Goal: Task Accomplishment & Management: Manage account settings

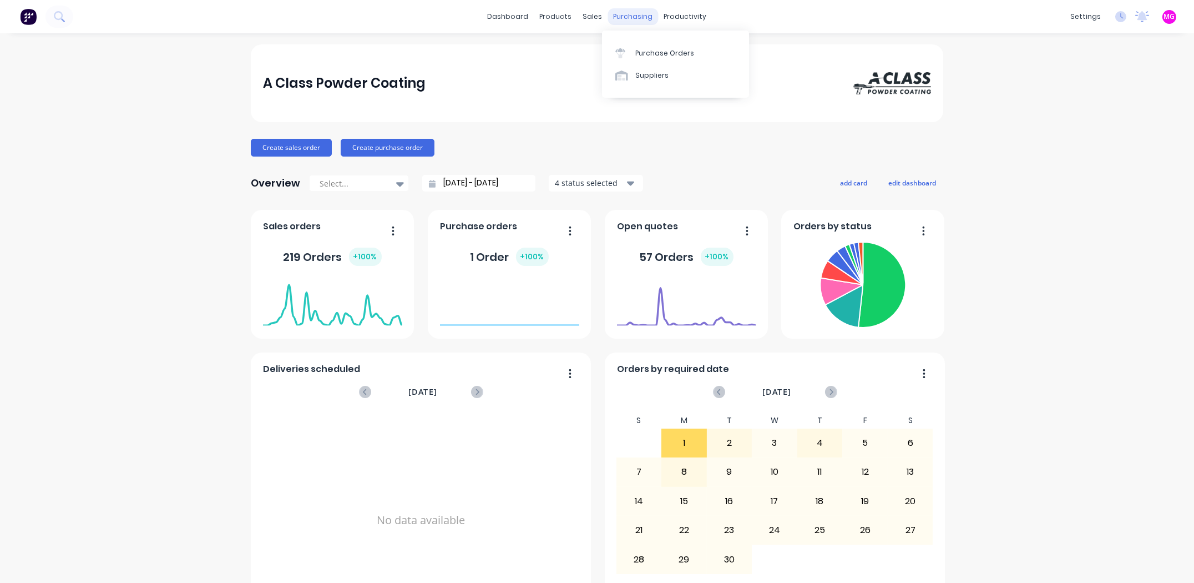
click at [627, 8] on div "purchasing" at bounding box center [633, 16] width 51 height 17
click at [613, 47] on link "Sales Orders" at bounding box center [647, 53] width 147 height 22
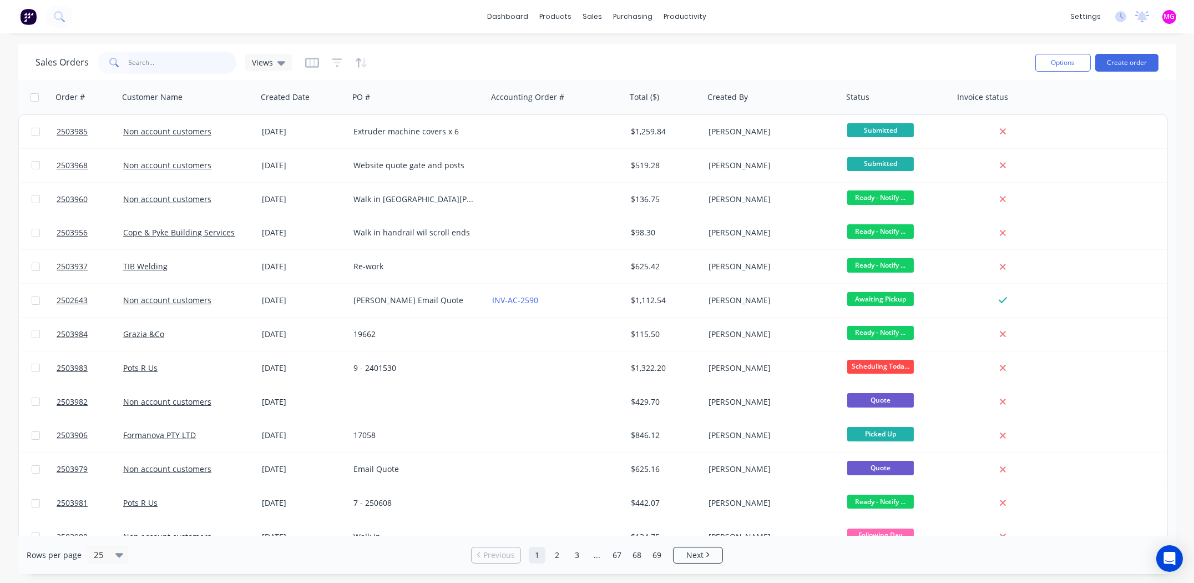
click at [169, 58] on input "text" at bounding box center [183, 63] width 108 height 22
type input "B"
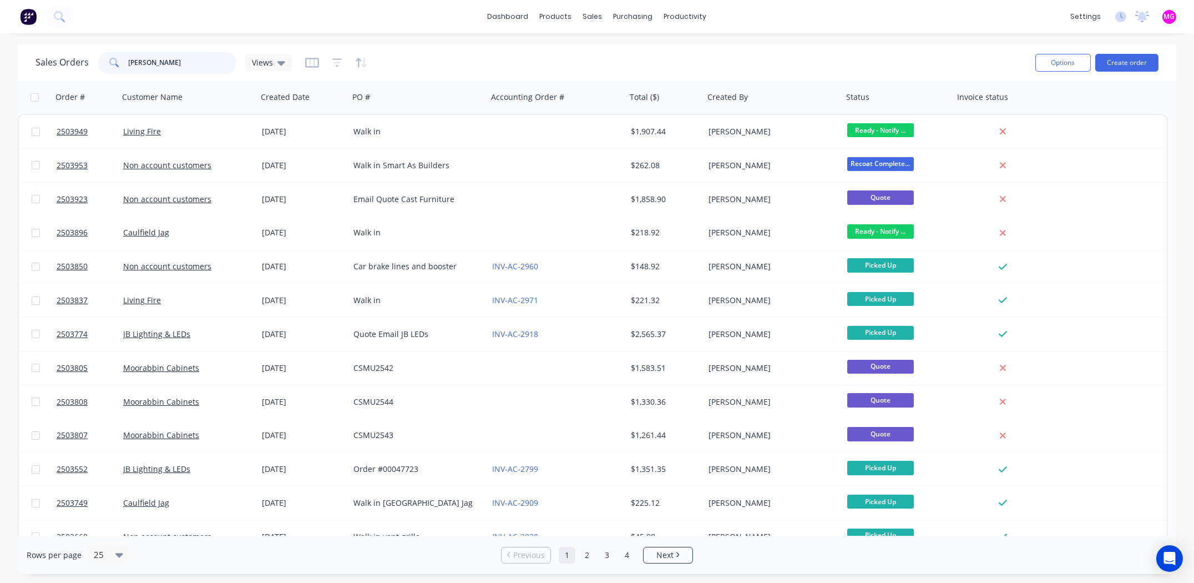
click at [190, 64] on input "Chris" at bounding box center [183, 63] width 108 height 22
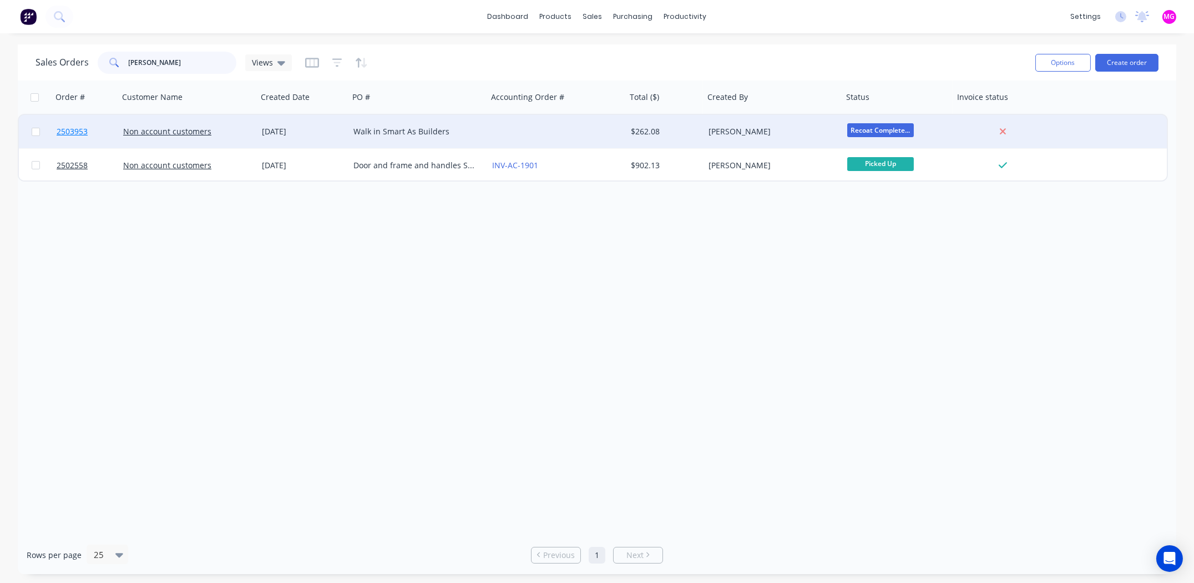
type input "Chris dimi"
click at [75, 128] on span "2503953" at bounding box center [72, 131] width 31 height 11
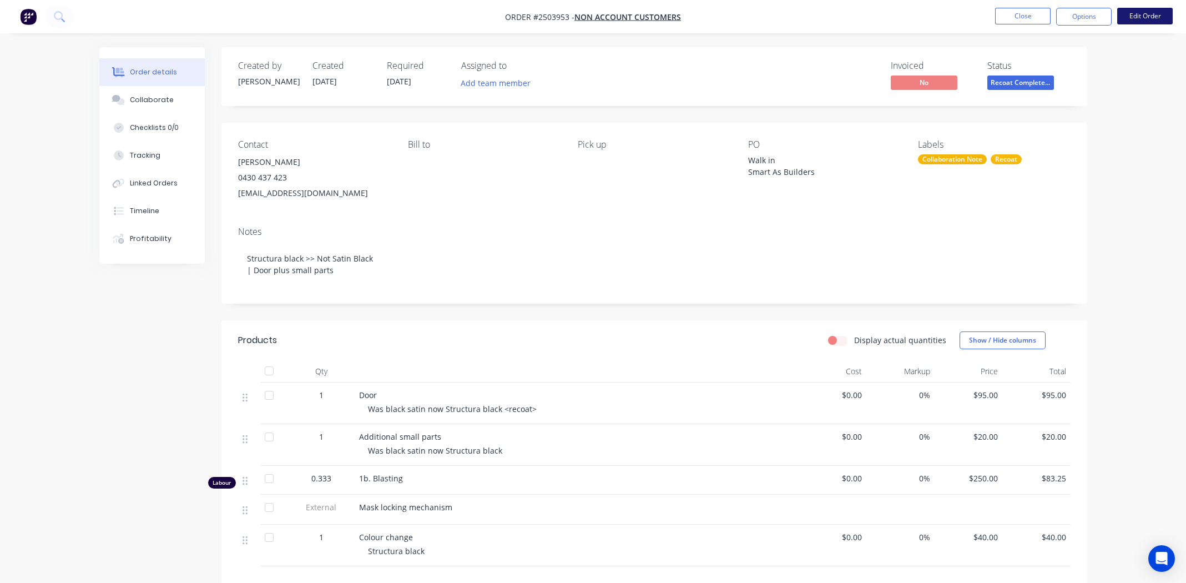
click at [1133, 17] on button "Edit Order" at bounding box center [1145, 16] width 56 height 17
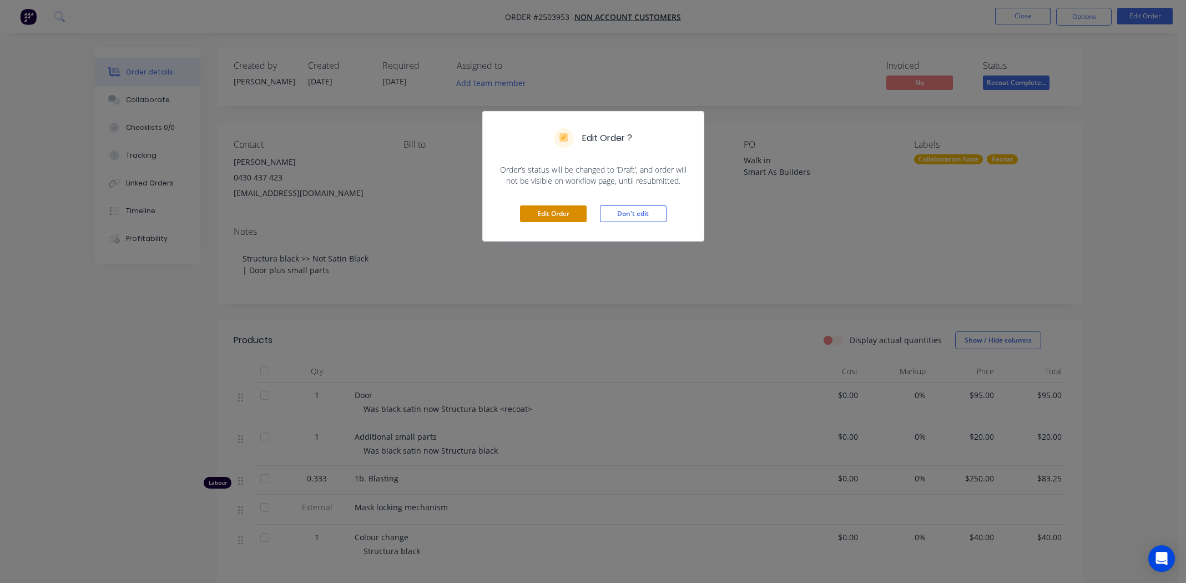
click at [561, 213] on button "Edit Order" at bounding box center [553, 213] width 67 height 17
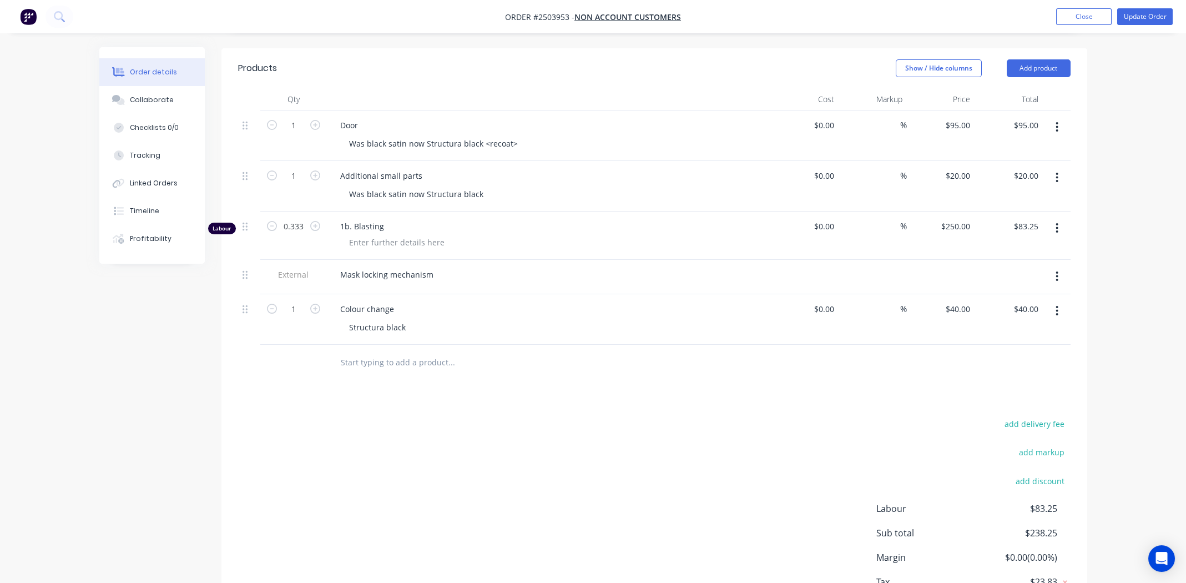
scroll to position [354, 0]
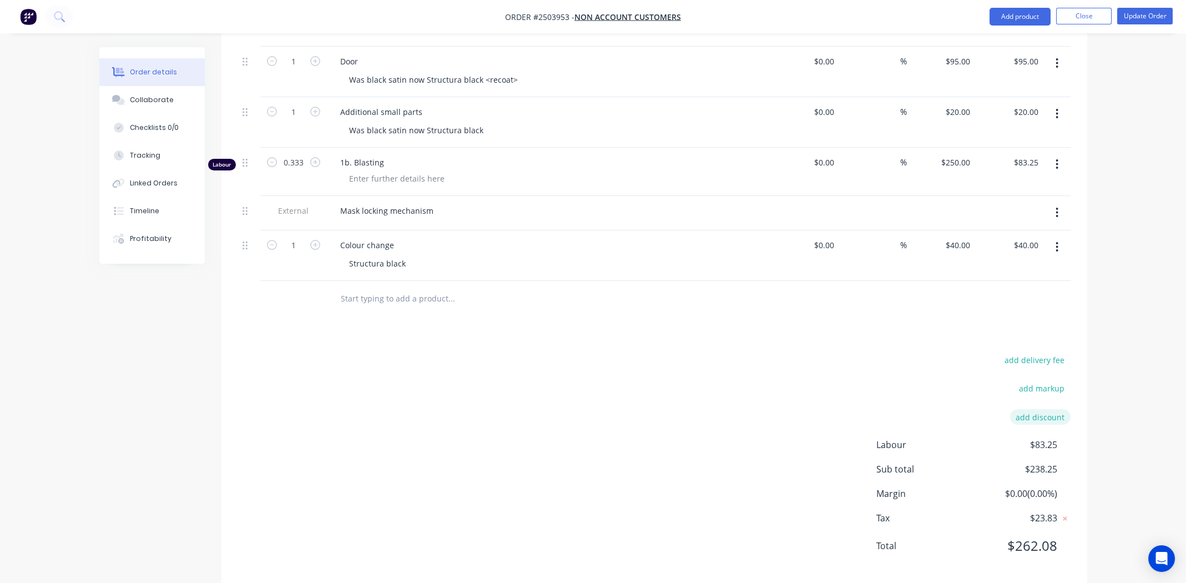
click at [1042, 409] on button "add discount" at bounding box center [1040, 416] width 60 height 15
click at [930, 412] on input at bounding box center [936, 420] width 105 height 17
type input "Google Review"
click at [1033, 412] on input at bounding box center [1027, 420] width 50 height 17
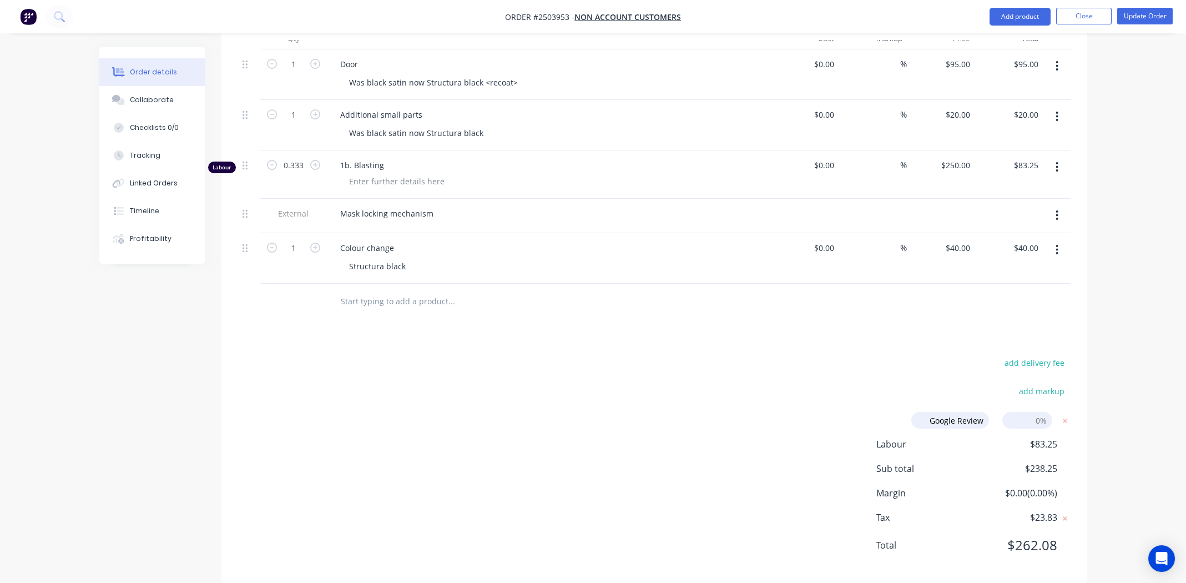
type input "5"
click input "submit" at bounding box center [0, 0] width 0 height 0
click at [894, 327] on div "Products Show / Hide columns Add product Qty Cost Markup Price Total 1 Door Was…" at bounding box center [654, 299] width 866 height 624
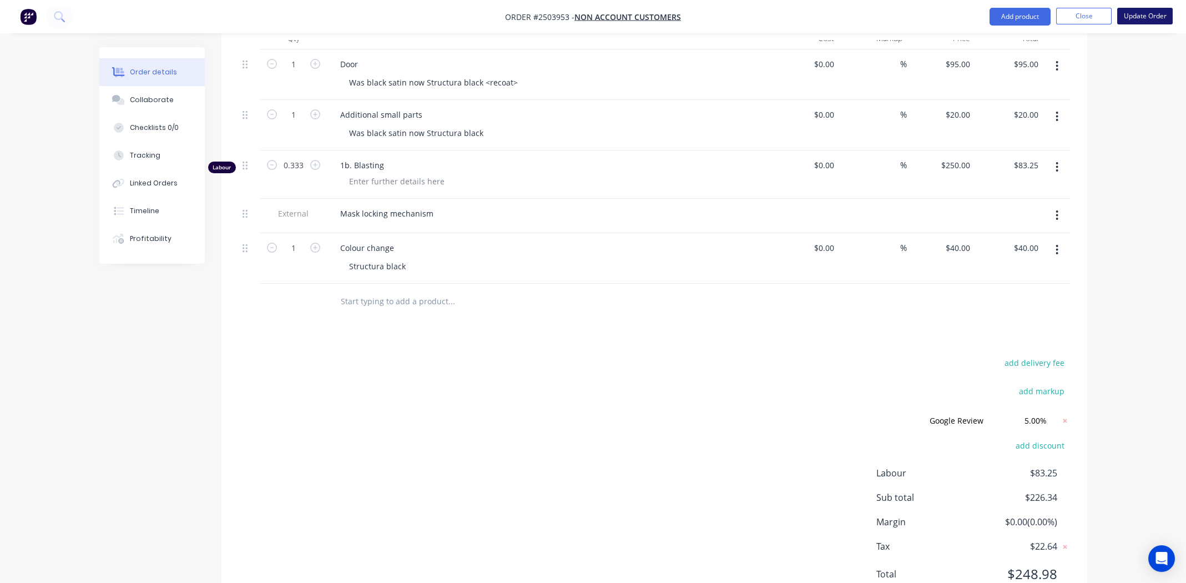
click at [1132, 11] on button "Update Order" at bounding box center [1145, 16] width 56 height 17
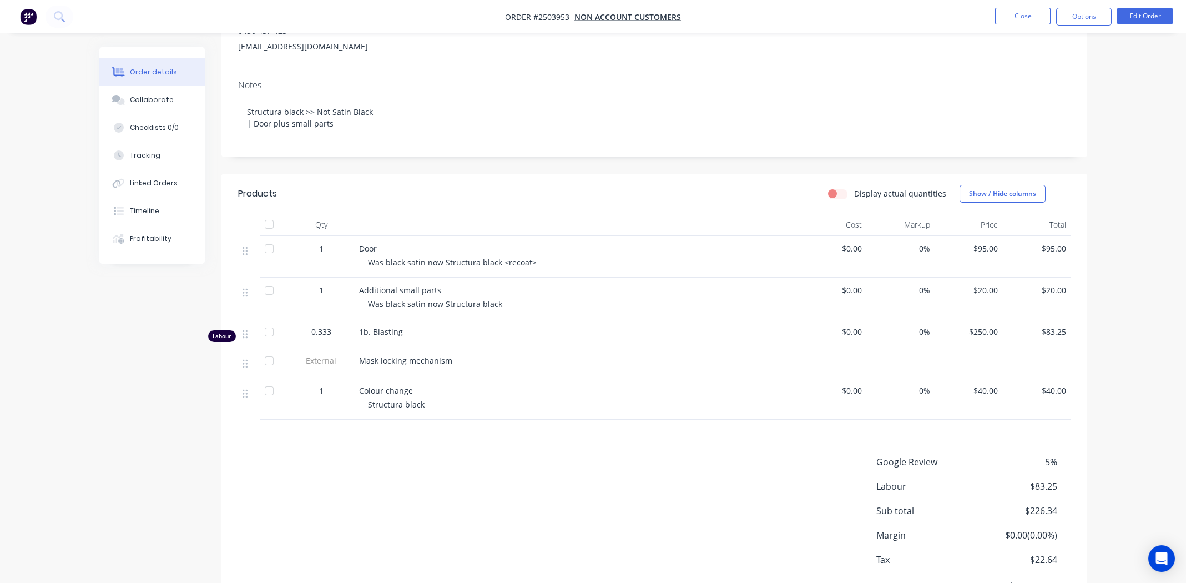
scroll to position [0, 0]
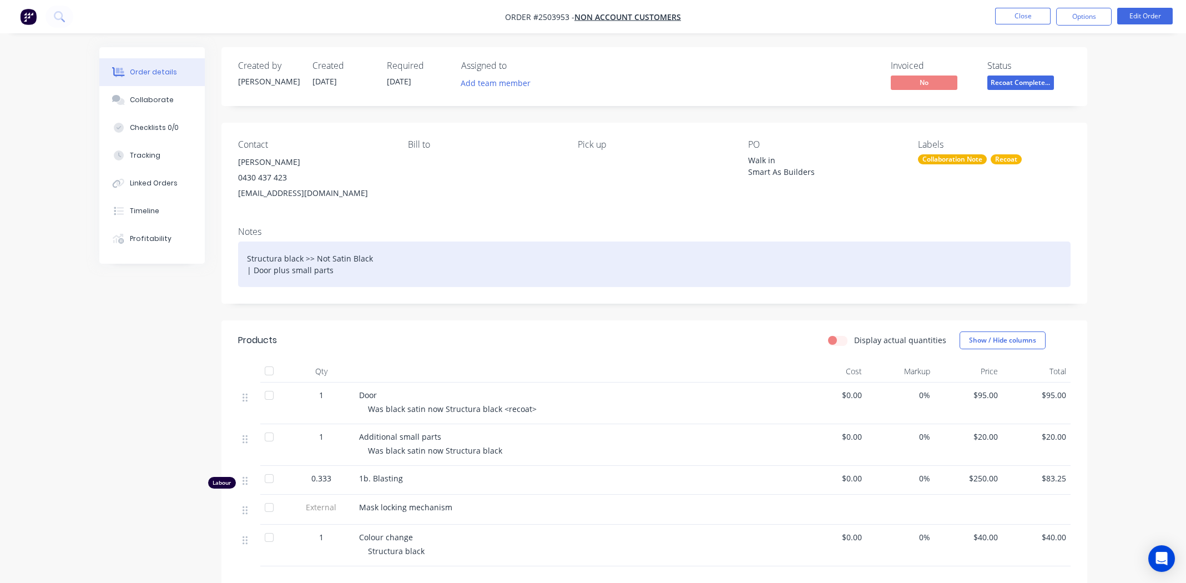
click at [1035, 263] on div "Structura black >> Not Satin Black | Door plus small parts" at bounding box center [654, 264] width 833 height 46
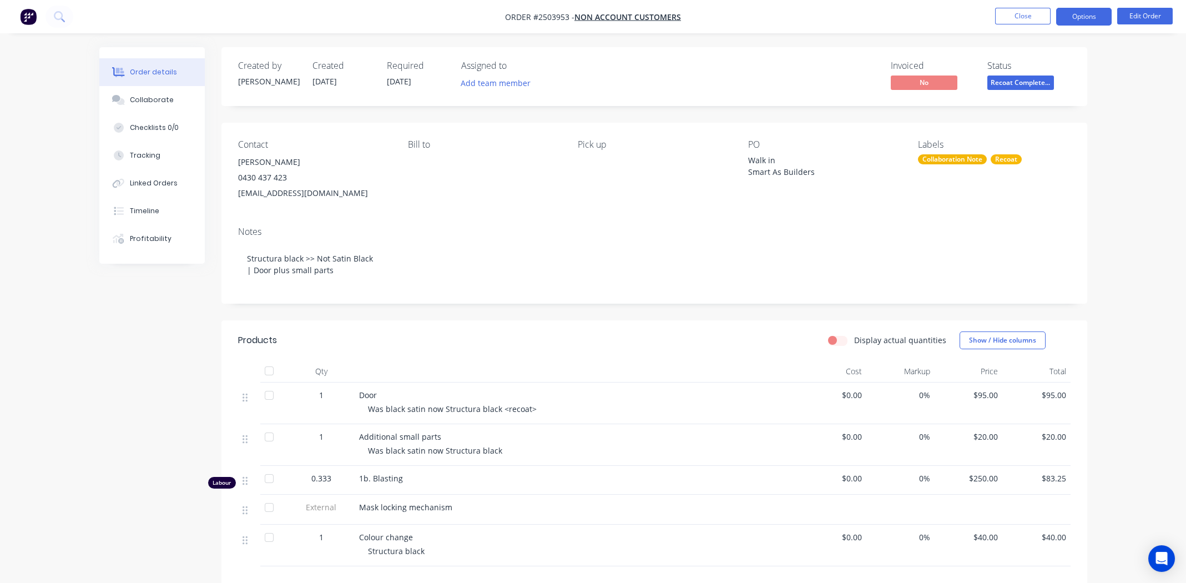
click at [1078, 16] on button "Options" at bounding box center [1084, 17] width 56 height 18
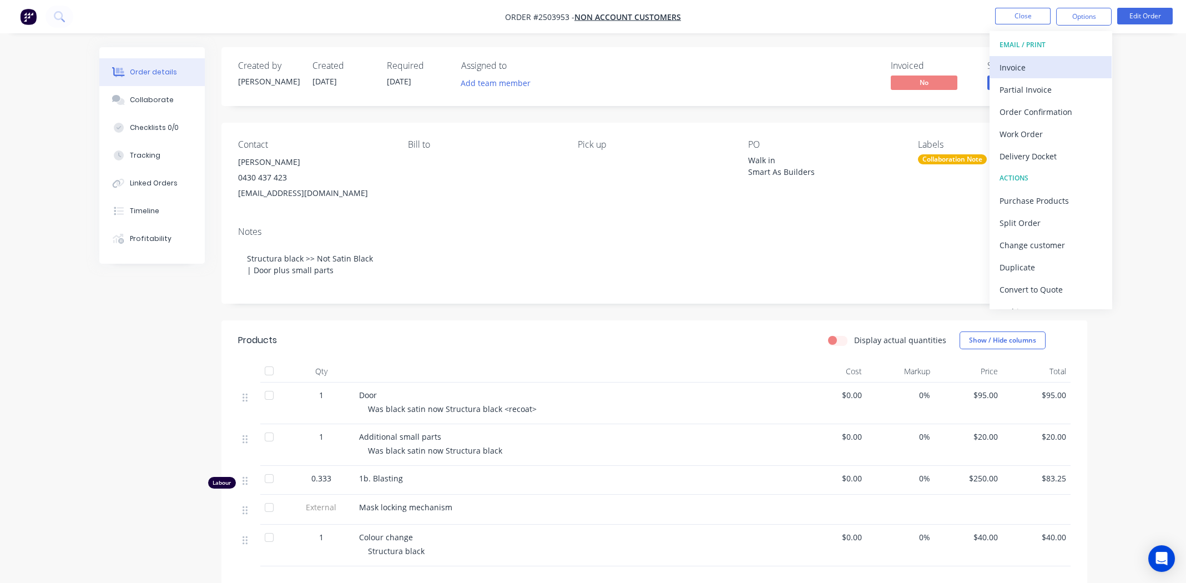
click at [1039, 59] on div "Invoice" at bounding box center [1051, 67] width 102 height 16
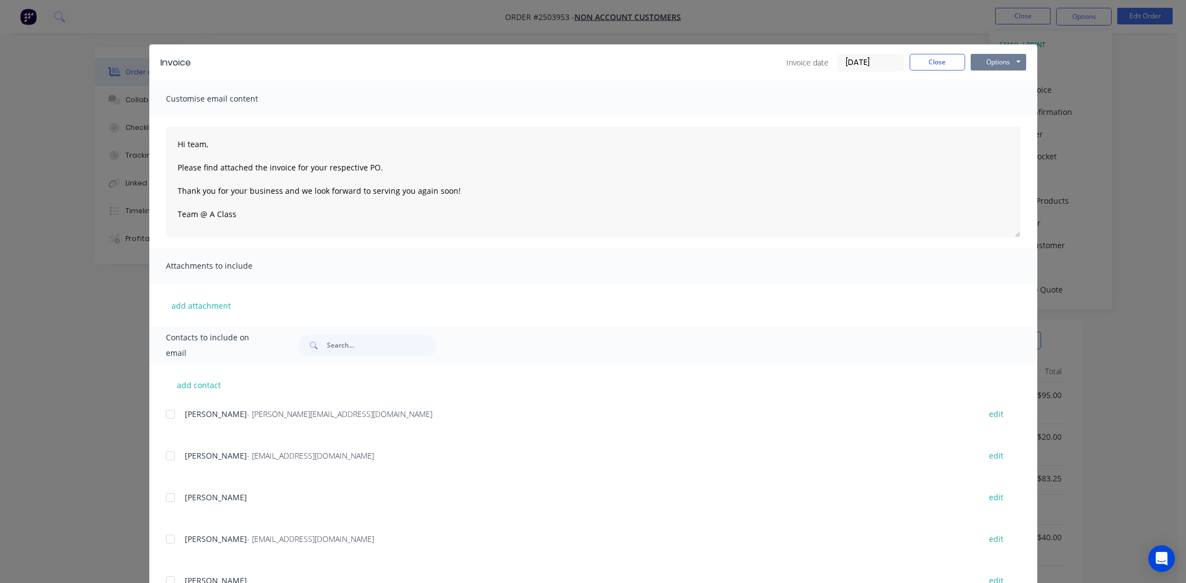
click at [992, 58] on button "Options" at bounding box center [999, 62] width 56 height 17
click at [991, 102] on button "Print" at bounding box center [1006, 100] width 71 height 18
click at [922, 63] on button "Close" at bounding box center [938, 62] width 56 height 17
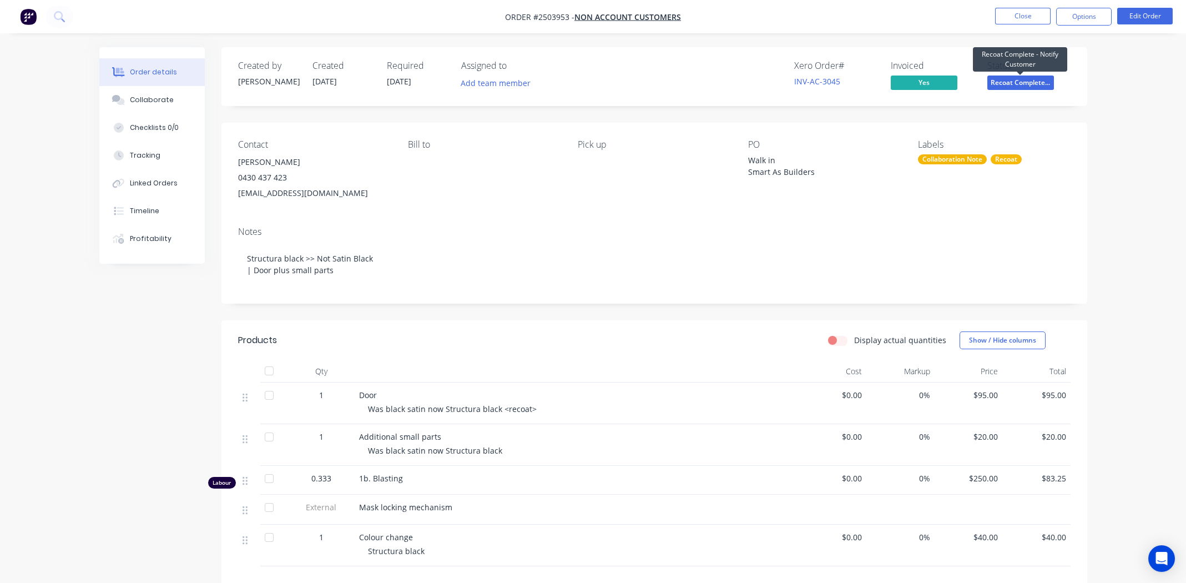
click at [1026, 82] on span "Recoat Complete..." at bounding box center [1020, 82] width 67 height 14
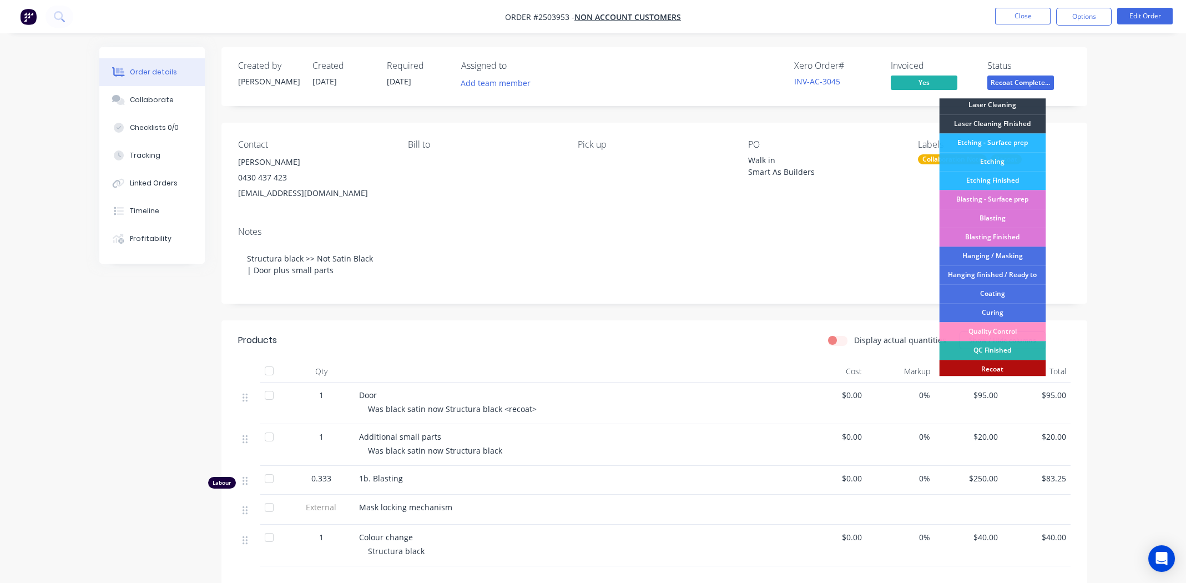
scroll to position [231, 0]
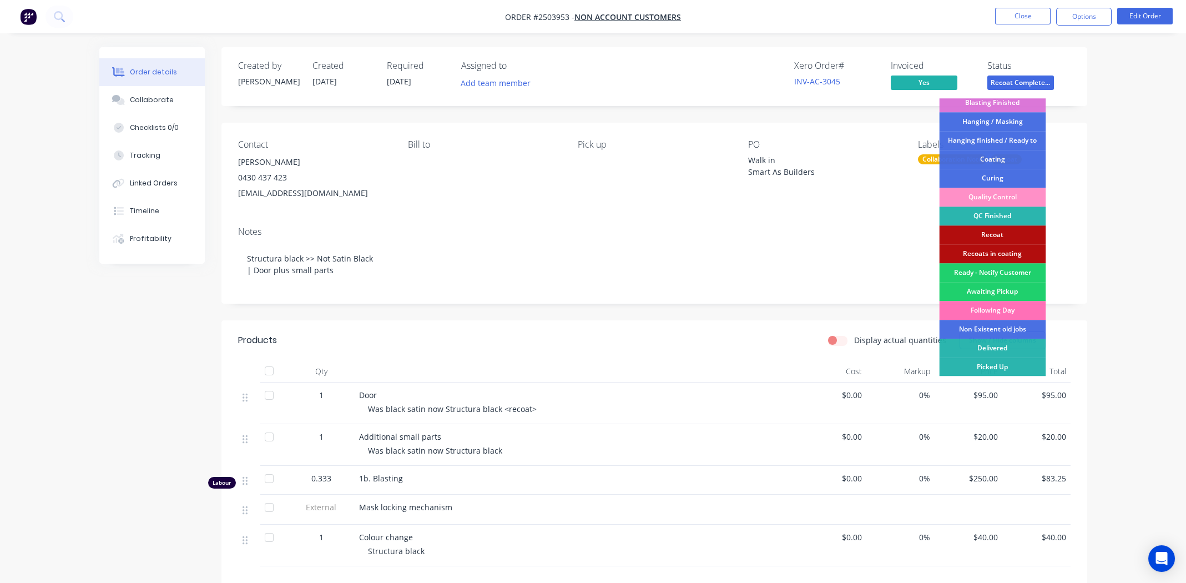
click at [1002, 362] on div "Picked Up" at bounding box center [992, 366] width 107 height 19
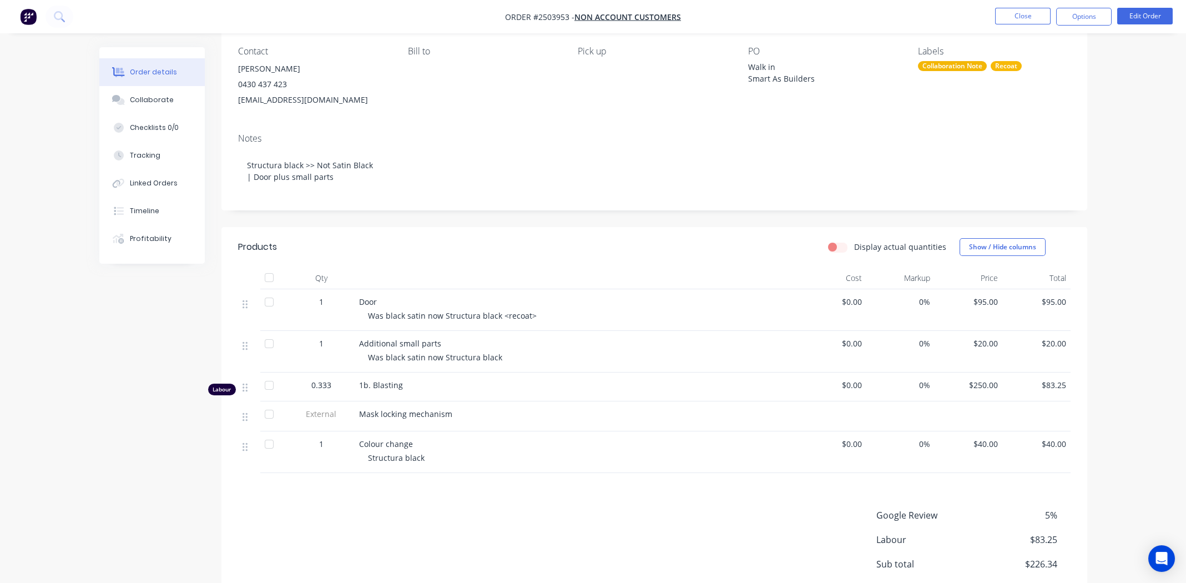
scroll to position [0, 0]
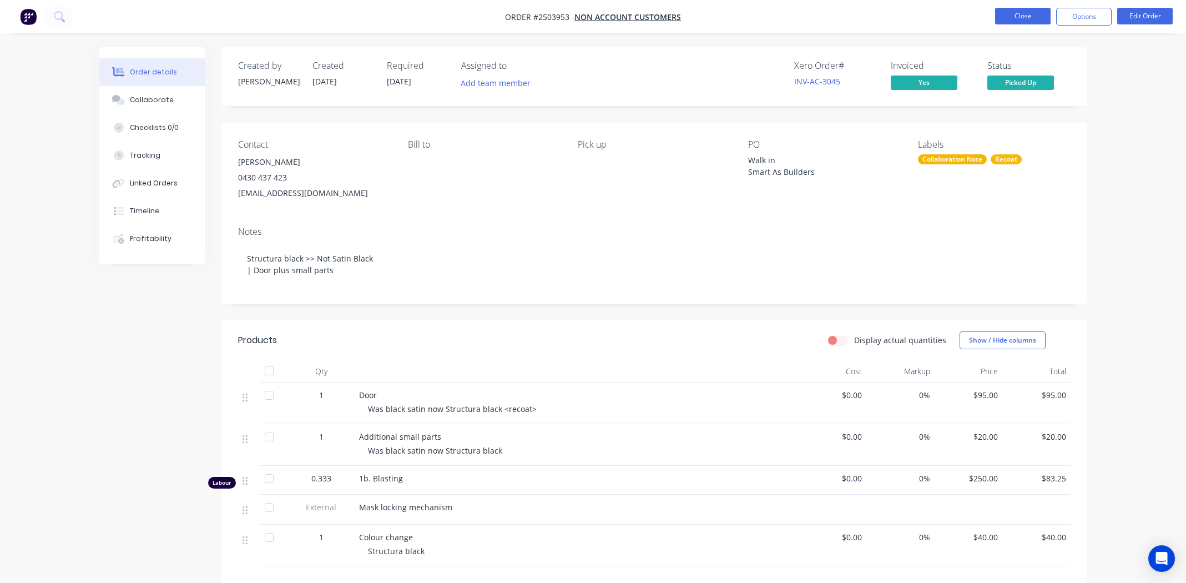
click at [1017, 16] on button "Close" at bounding box center [1023, 16] width 56 height 17
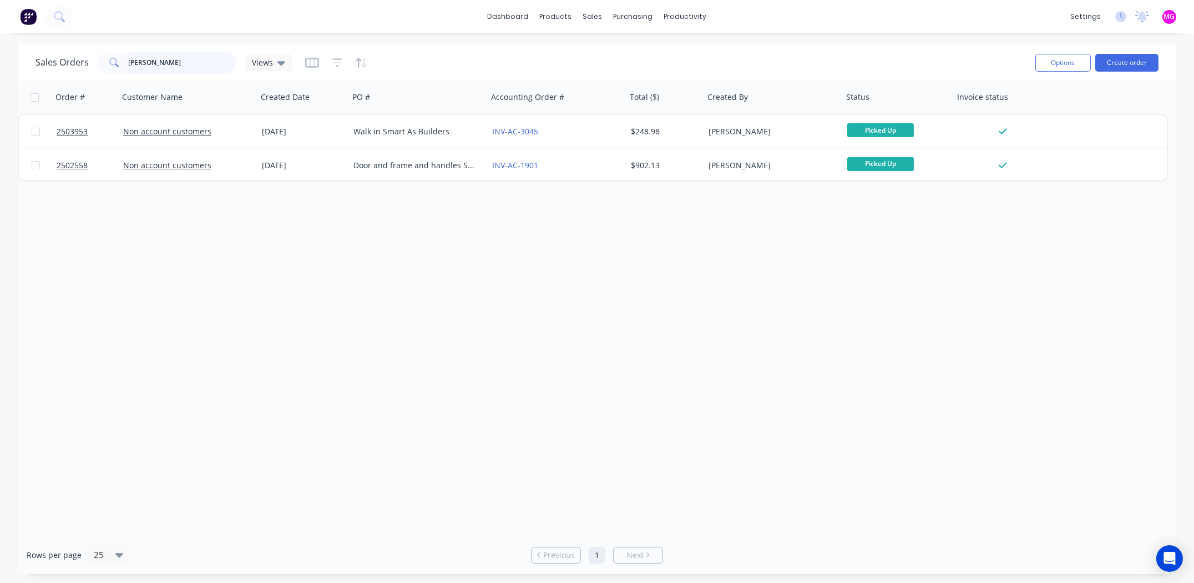
click at [165, 62] on input "Chris dimi" at bounding box center [183, 63] width 108 height 22
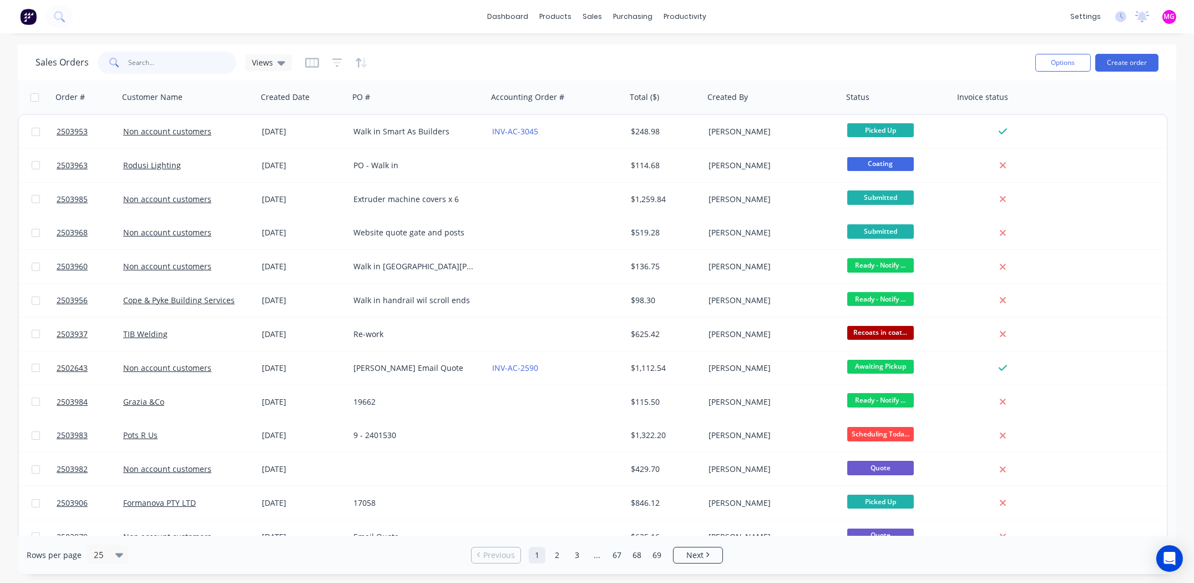
click at [198, 64] on input "text" at bounding box center [183, 63] width 108 height 22
type input "2503967"
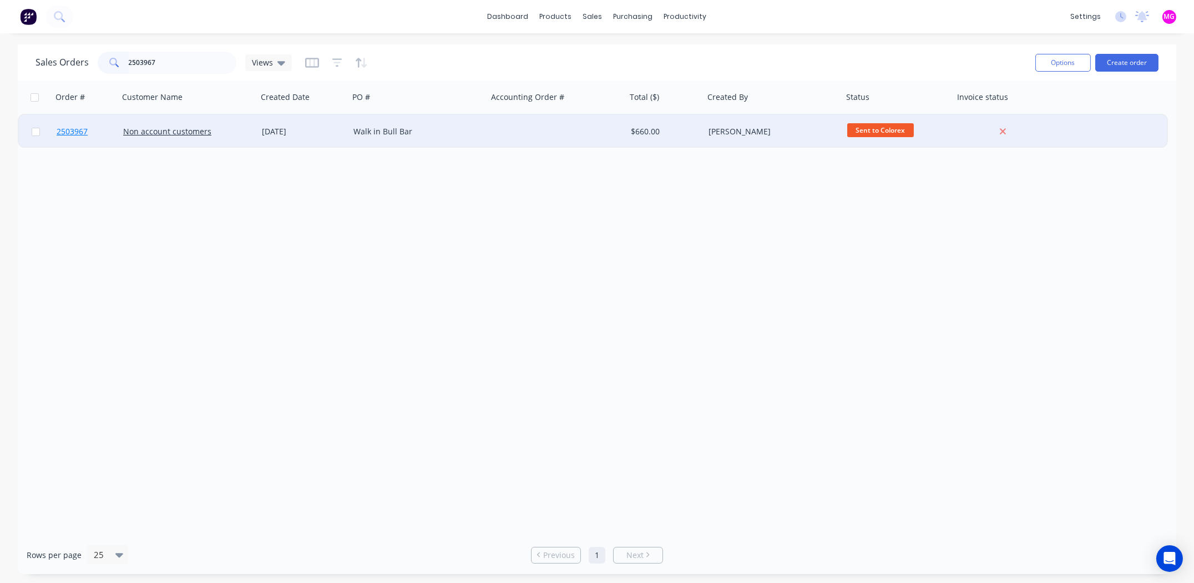
click at [82, 130] on span "2503967" at bounding box center [72, 131] width 31 height 11
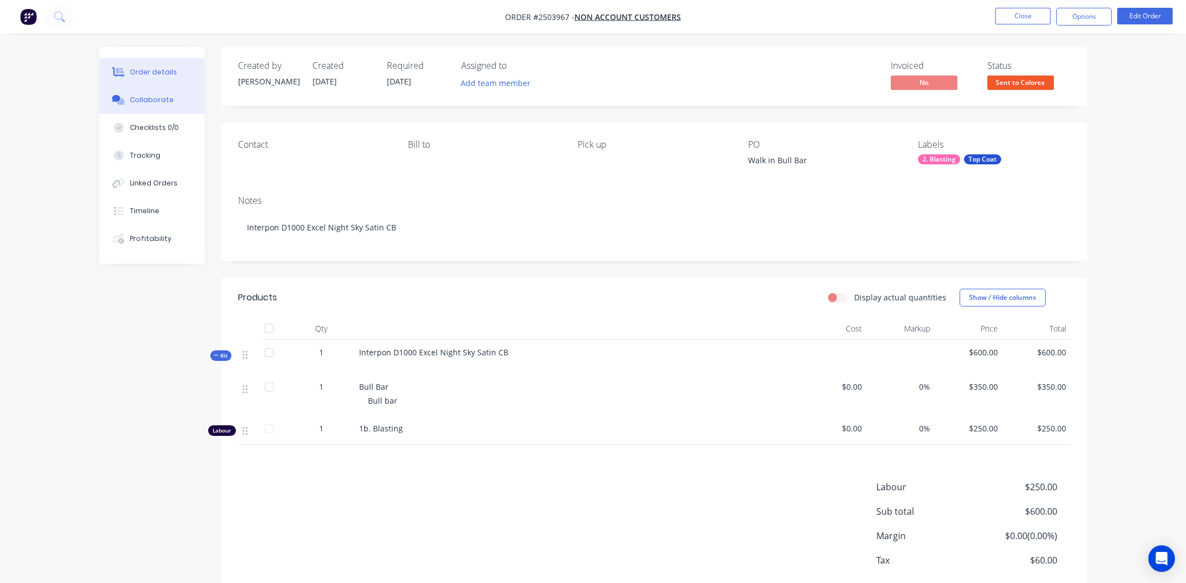
click at [135, 99] on div "Collaborate" at bounding box center [152, 100] width 44 height 10
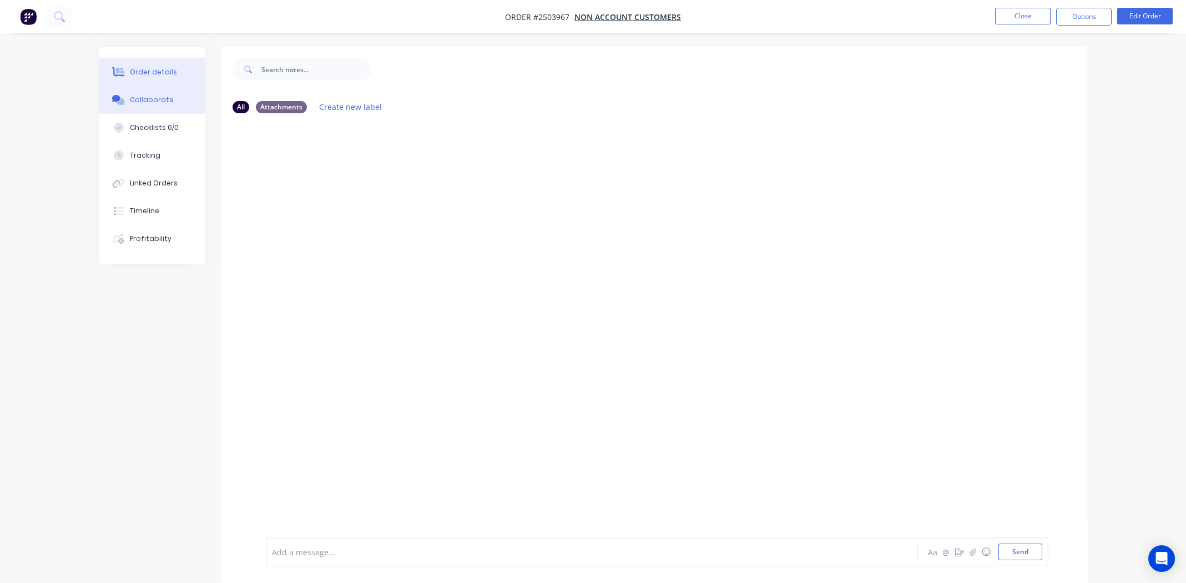
click at [147, 74] on div "Order details" at bounding box center [153, 72] width 47 height 10
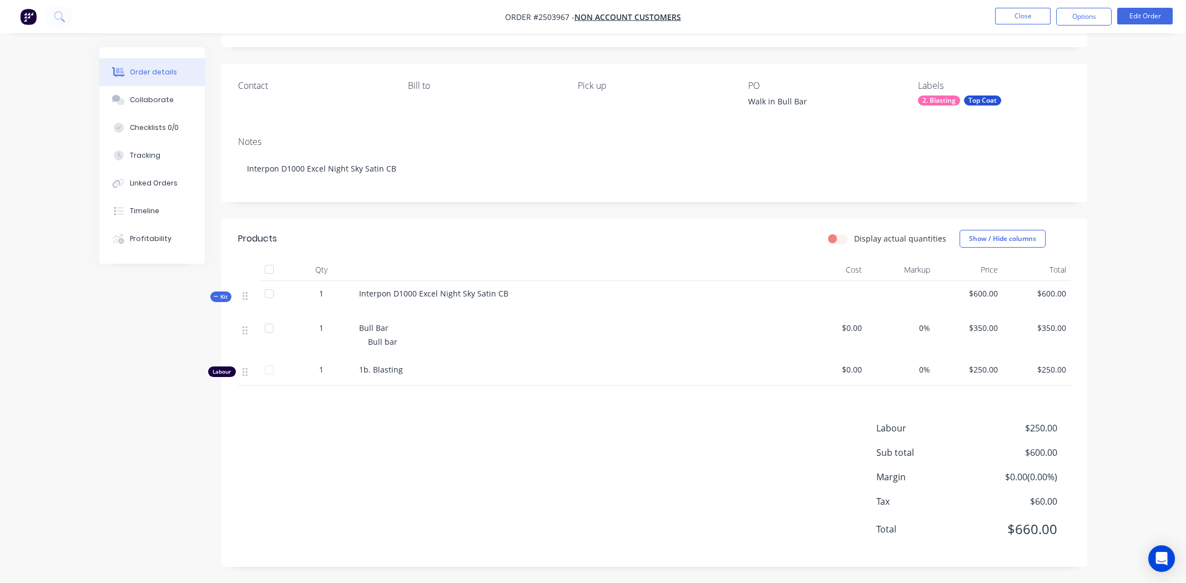
scroll to position [60, 0]
